Goal: Transaction & Acquisition: Obtain resource

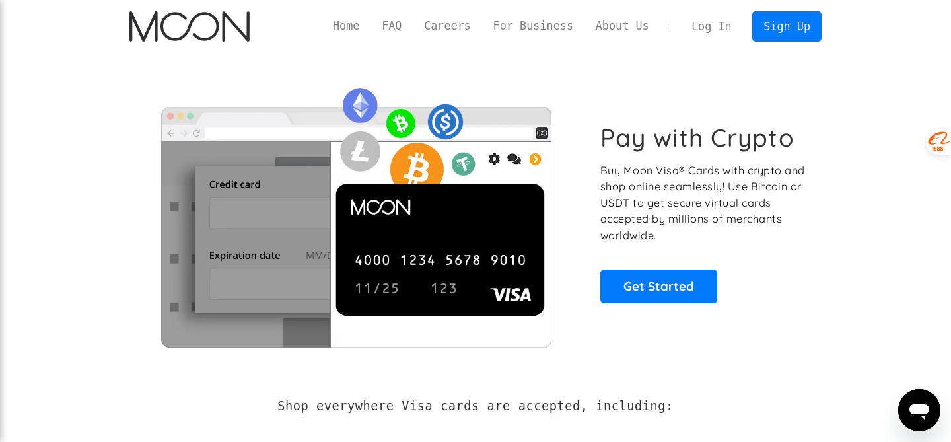
click at [704, 26] on link "Log In" at bounding box center [711, 26] width 62 height 29
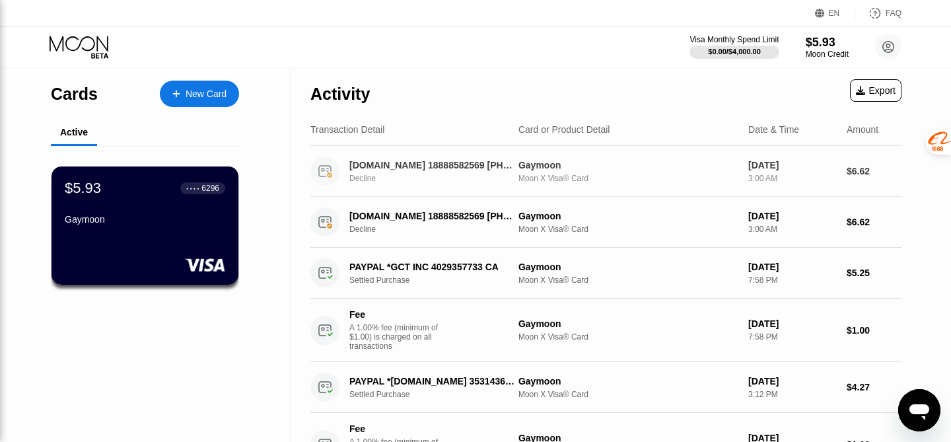
click at [423, 162] on div "[DOMAIN_NAME] 18888582569 [PHONE_NUMBER] US" at bounding box center [431, 165] width 165 height 11
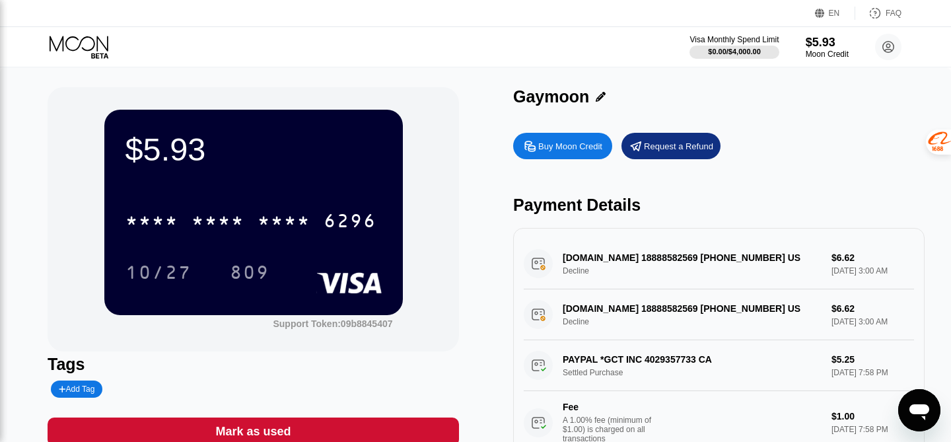
scroll to position [61, 0]
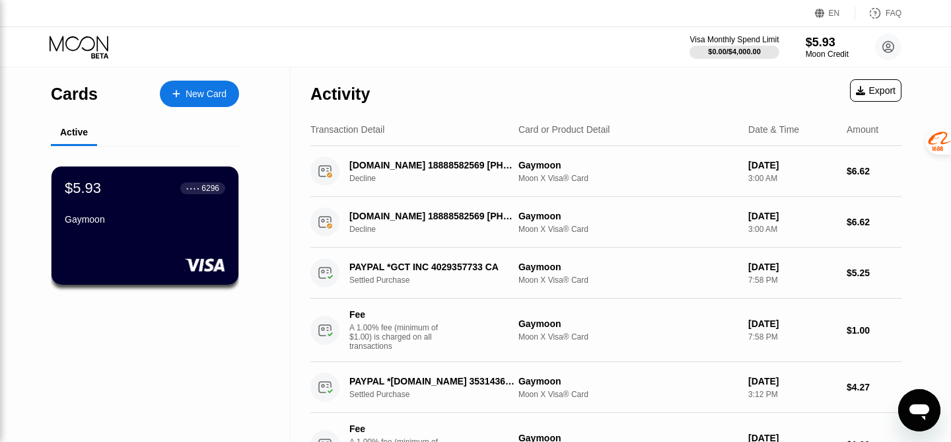
click at [929, 413] on icon "Open messaging window" at bounding box center [919, 410] width 24 height 24
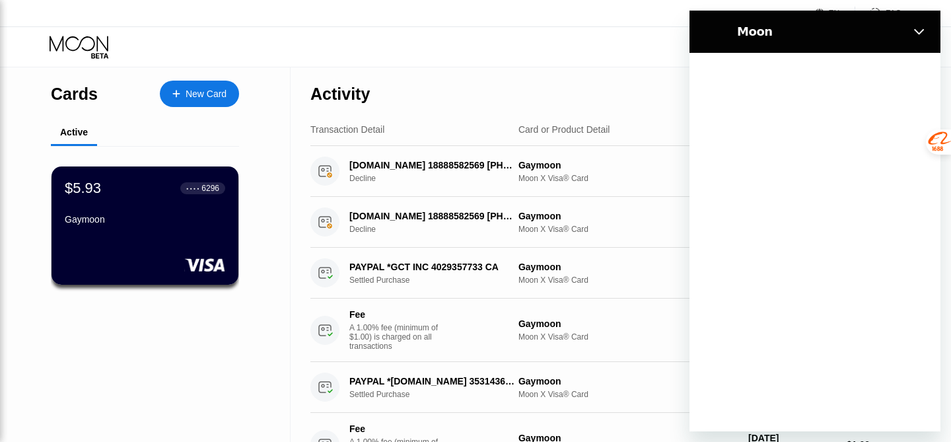
click at [919, 29] on img "Close" at bounding box center [919, 31] width 11 height 11
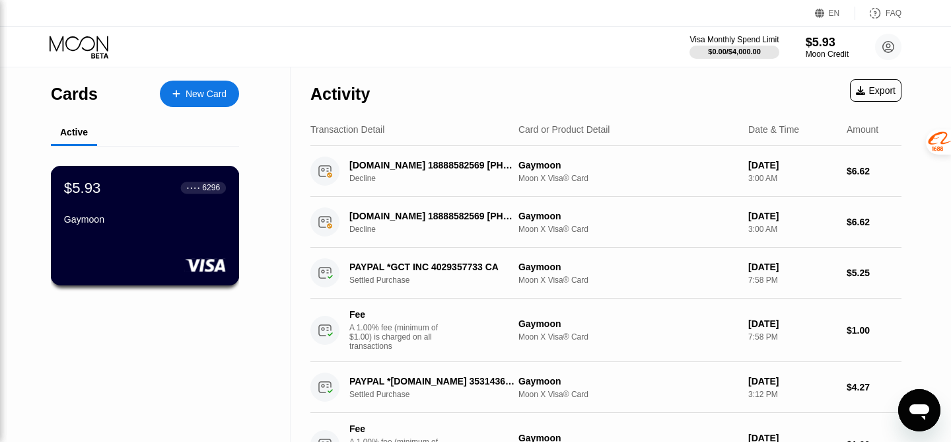
click at [155, 209] on div "$5.93 ● ● ● ● 6296 Gaymoon" at bounding box center [145, 204] width 162 height 51
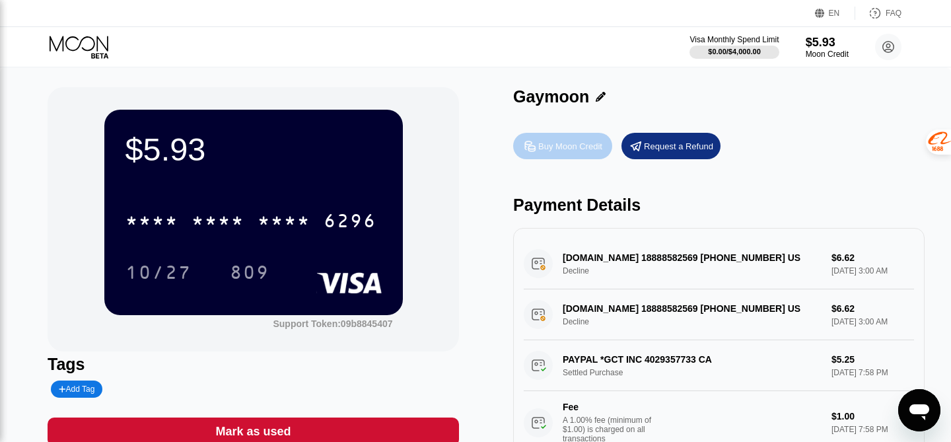
click at [551, 144] on div "Buy Moon Credit" at bounding box center [570, 146] width 64 height 11
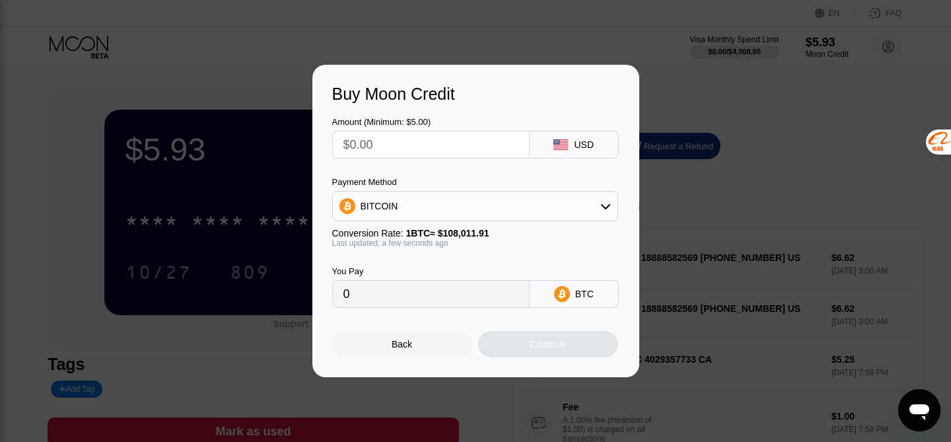
click at [508, 146] on input "text" at bounding box center [430, 144] width 175 height 26
type input "$10"
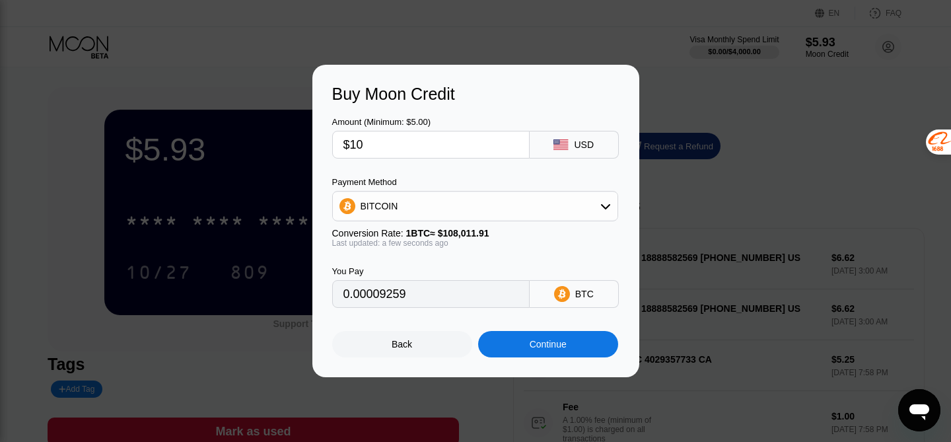
type input "0.00009259"
type input "$10"
click at [429, 211] on div "BITCOIN" at bounding box center [475, 206] width 285 height 26
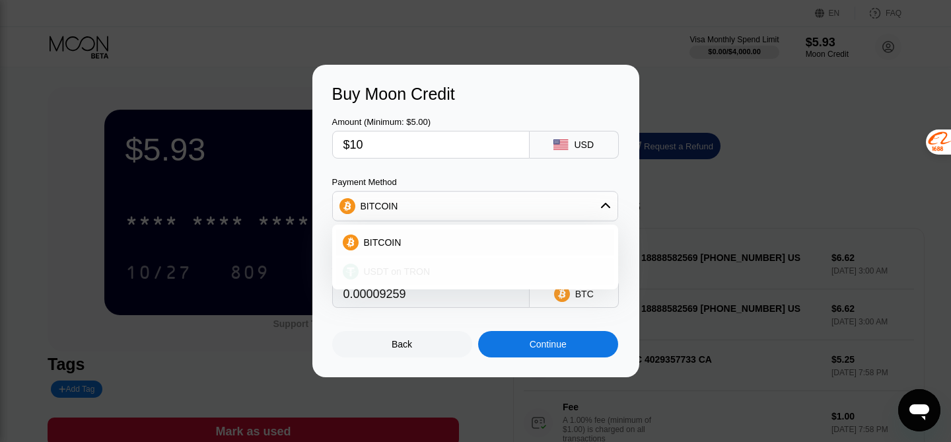
click at [405, 265] on div "USDT on TRON" at bounding box center [475, 271] width 278 height 26
type input "10.10"
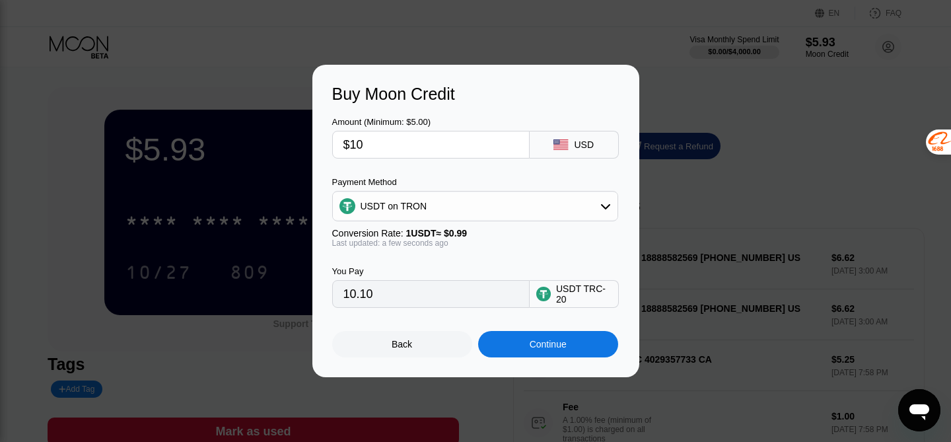
click at [405, 265] on div "You Pay 10.10 USDT TRC-20" at bounding box center [475, 278] width 287 height 60
click at [512, 344] on div "Continue" at bounding box center [548, 344] width 140 height 26
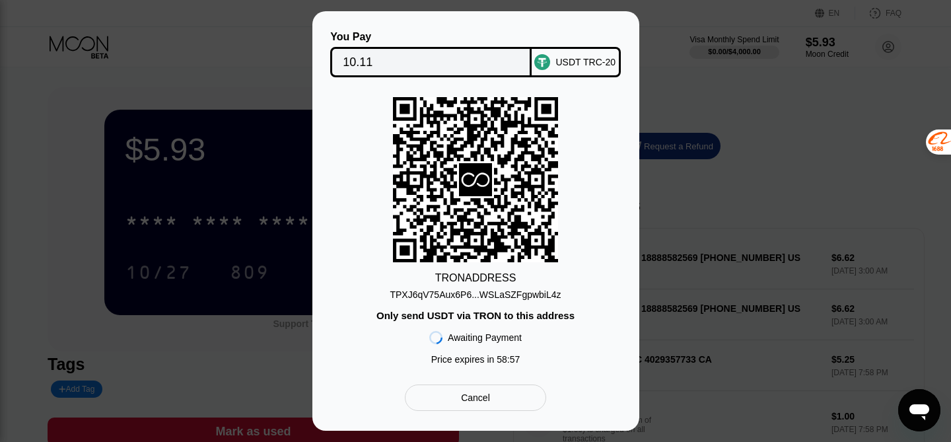
click at [465, 245] on icon at bounding box center [475, 180] width 165 height 162
click at [469, 283] on div "TRON ADDRESS" at bounding box center [475, 278] width 81 height 12
click at [469, 289] on div "TPXJ6qV75Aux6P6...WSLaSZFgpwbiL4z" at bounding box center [475, 294] width 171 height 11
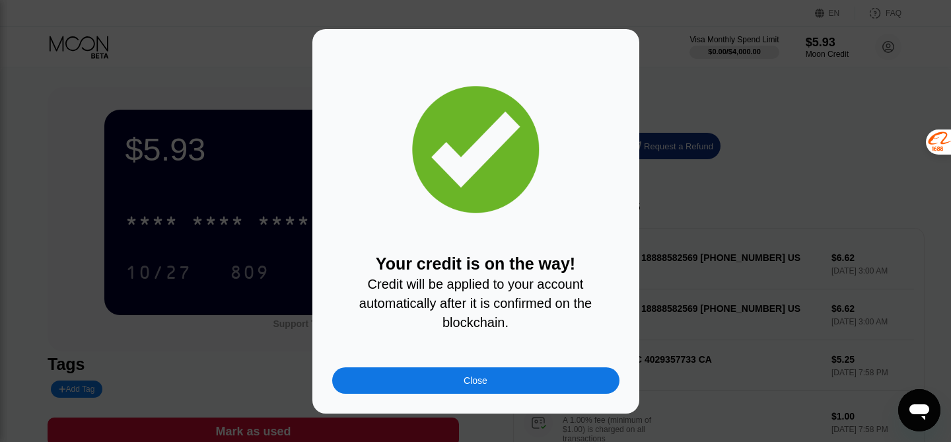
click at [481, 380] on div "Close" at bounding box center [476, 380] width 24 height 11
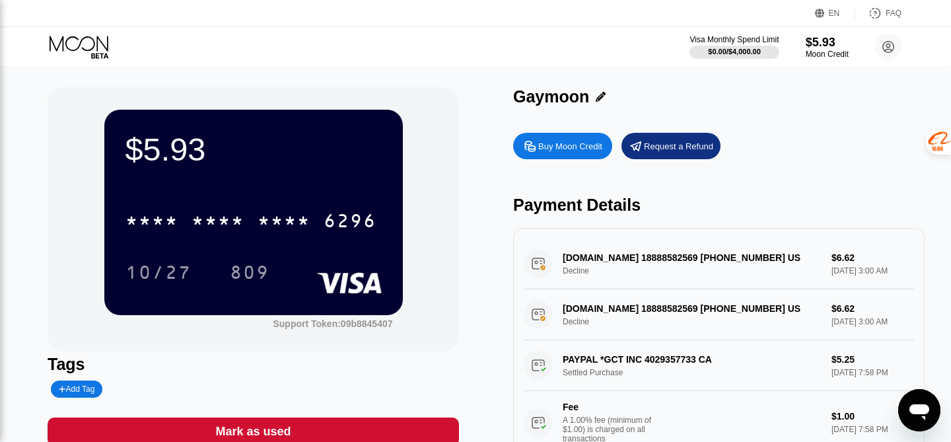
type textarea "x"
click at [483, 98] on div "$5.93 * * * * * * * * * * * * 6296 10/27 809 Support Token: 09b8845407 Tags Add…" at bounding box center [476, 273] width 856 height 372
click at [732, 44] on div "Visa Monthly Spend Limit" at bounding box center [734, 39] width 91 height 9
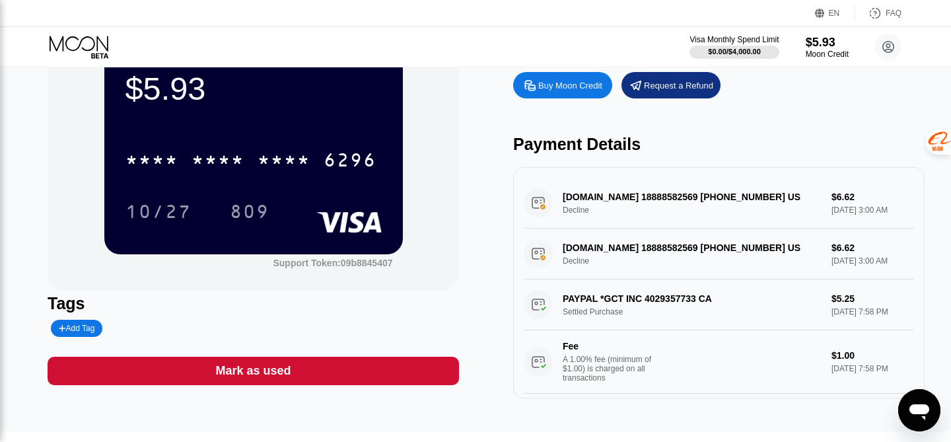
scroll to position [28, 0]
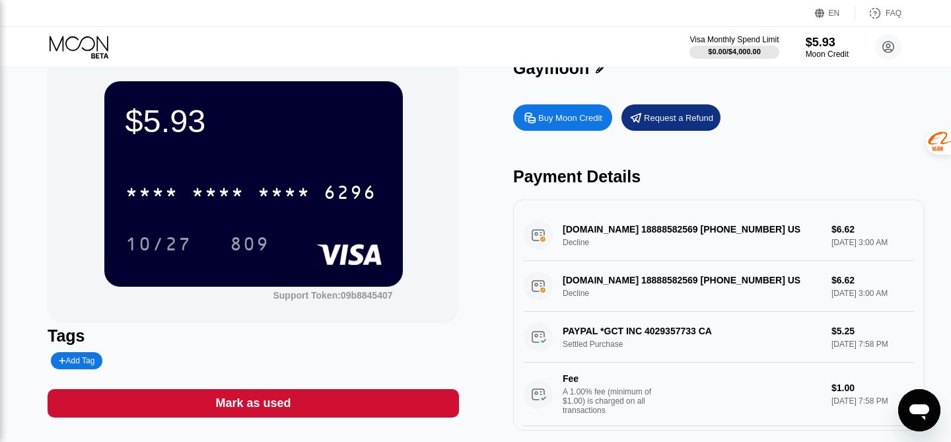
click at [445, 276] on div "$5.93 * * * * * * * * * * * * 6296 10/27 809 Support Token: 09b8845407" at bounding box center [253, 191] width 411 height 264
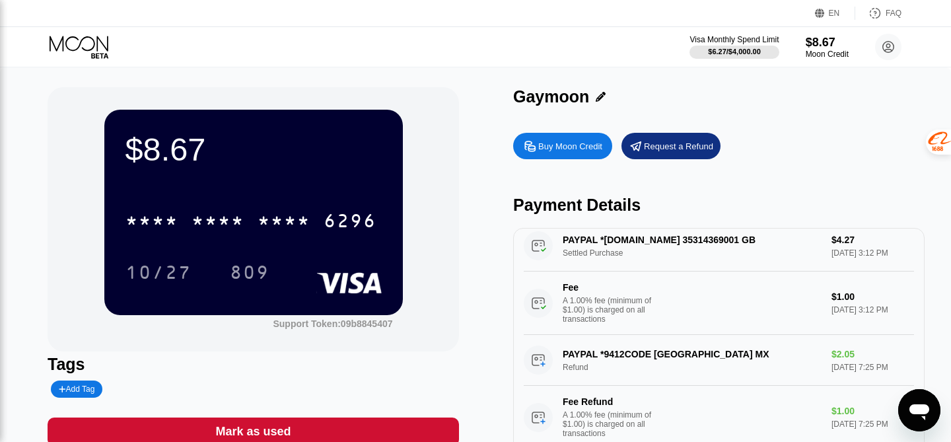
scroll to position [349, 0]
